Goal: Check status

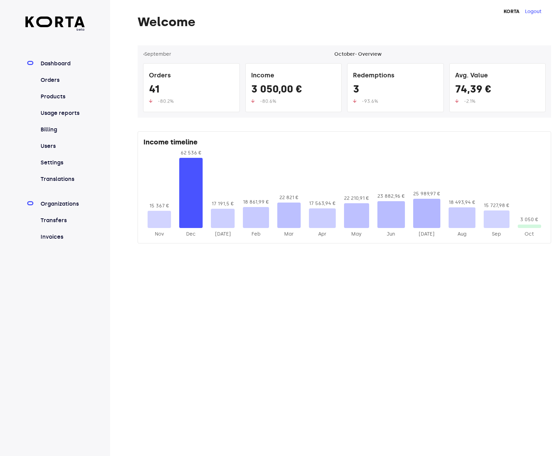
click at [57, 200] on link "Organizations" at bounding box center [62, 204] width 46 height 8
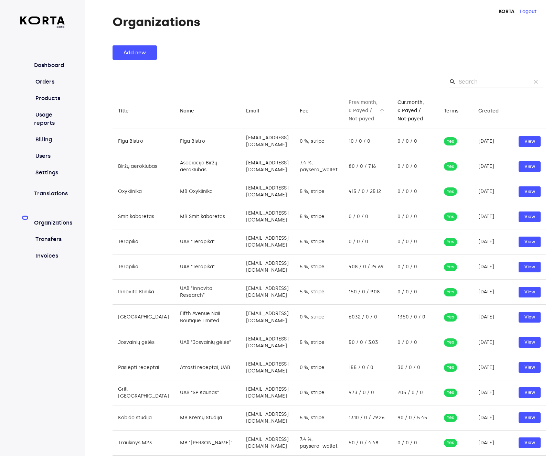
click at [360, 111] on div "Prev.month, € Payed / Not-payed" at bounding box center [362, 110] width 29 height 25
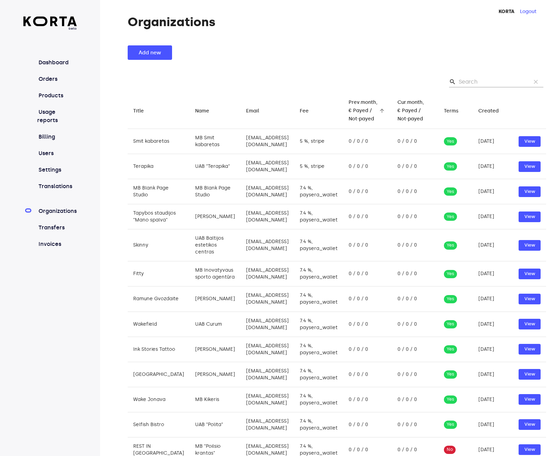
click at [360, 111] on div "Prev.month, € Payed / Not-payed" at bounding box center [362, 110] width 29 height 25
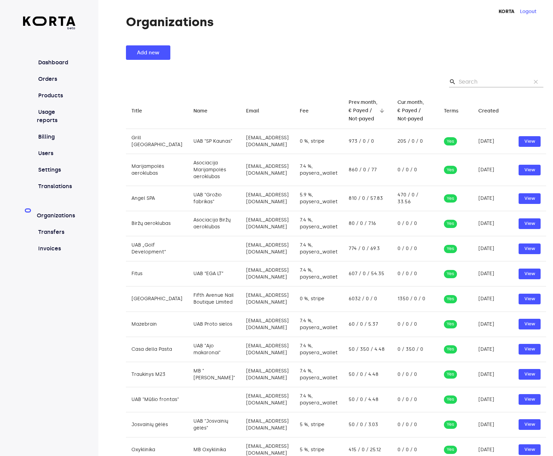
click at [362, 109] on div "Prev.month, € Payed / Not-payed" at bounding box center [362, 110] width 29 height 25
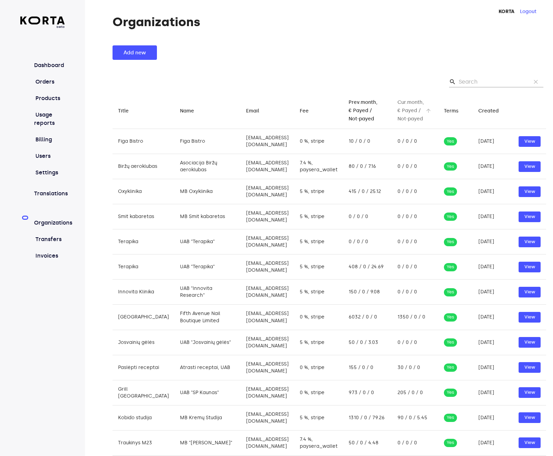
click at [399, 110] on div "Cur.month, € Payed / Not-payed" at bounding box center [410, 110] width 26 height 25
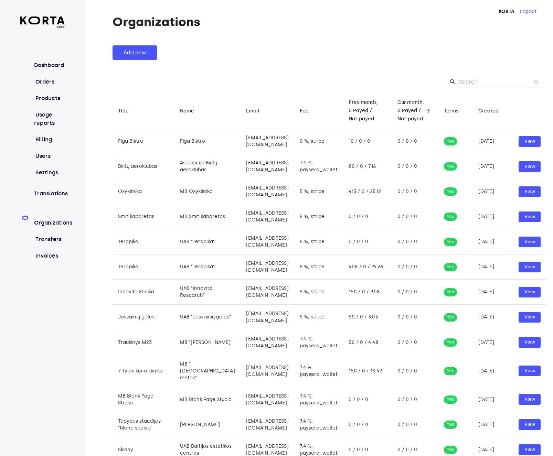
click at [399, 110] on div "Cur.month, € Payed / Not-payed" at bounding box center [410, 110] width 26 height 25
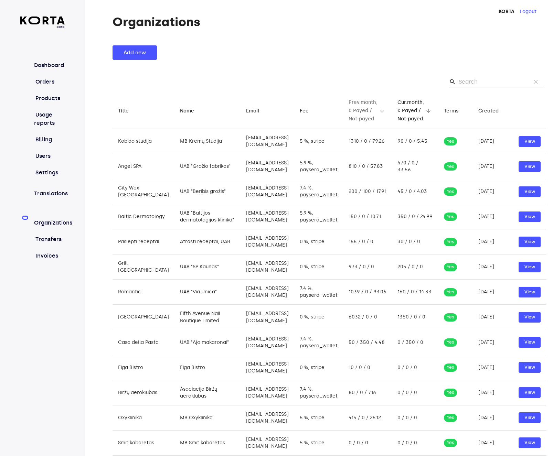
click at [362, 110] on div "Prev.month, € Payed / Not-payed" at bounding box center [362, 110] width 29 height 25
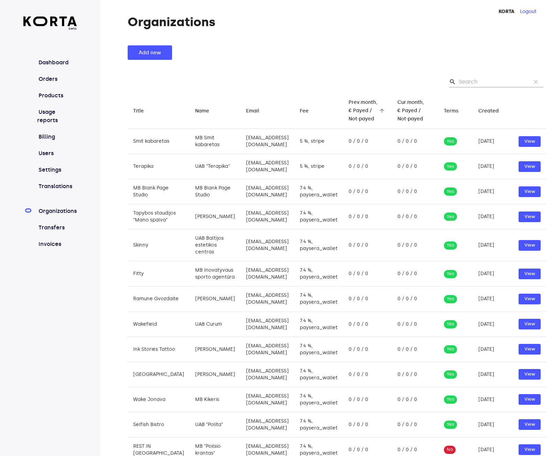
click at [362, 109] on div "Prev.month, € Payed / Not-payed" at bounding box center [362, 110] width 29 height 25
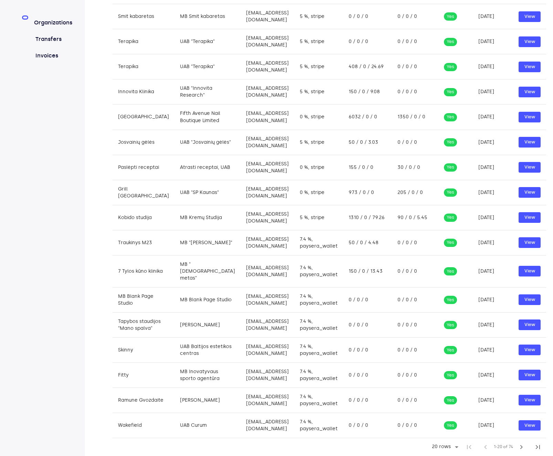
scroll to position [280, 0]
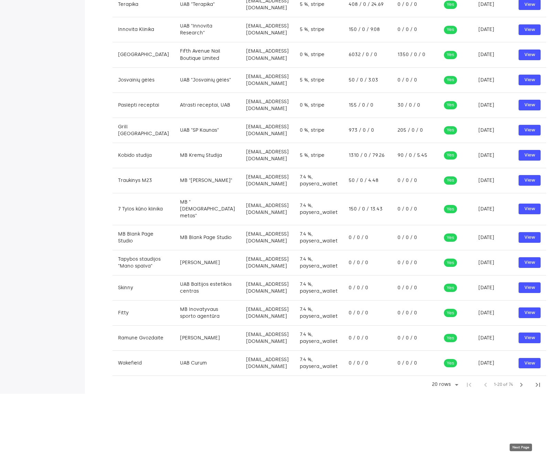
click at [522, 389] on span "chevron_right" at bounding box center [521, 385] width 8 height 8
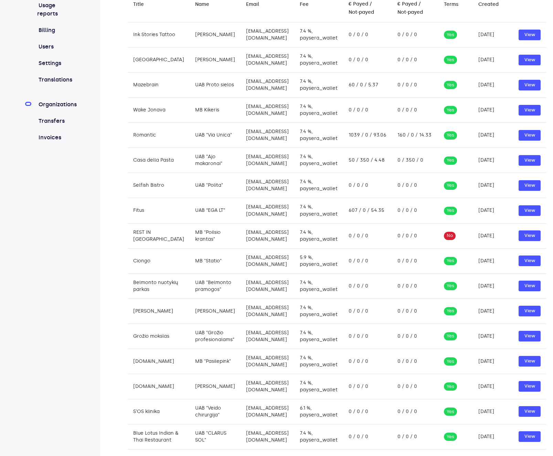
scroll to position [106, 0]
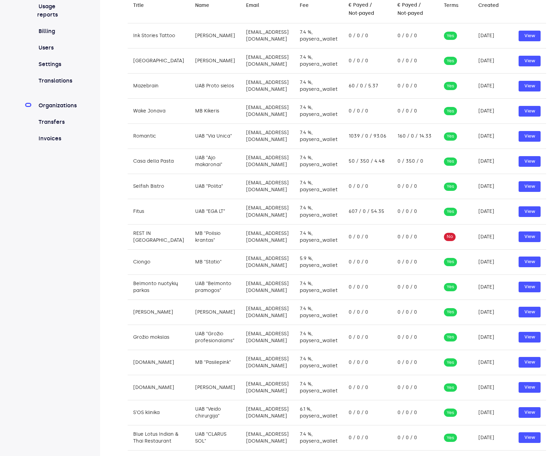
click at [511, 6] on th "Created arrow_downward" at bounding box center [492, 5] width 40 height 36
